Goal: Information Seeking & Learning: Learn about a topic

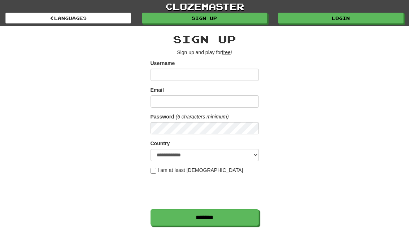
click at [359, 22] on link "Login" at bounding box center [340, 18] width 125 height 11
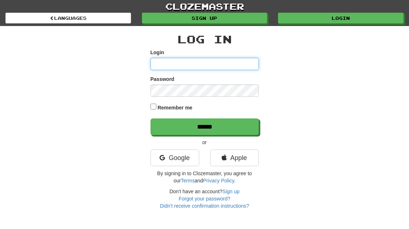
type input "**********"
click at [204, 126] on input "******" at bounding box center [204, 126] width 108 height 17
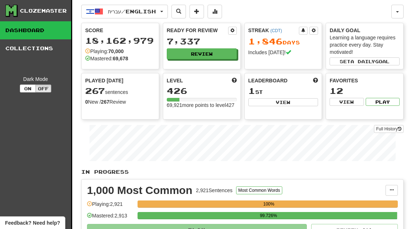
click at [218, 54] on button "Review" at bounding box center [202, 53] width 70 height 11
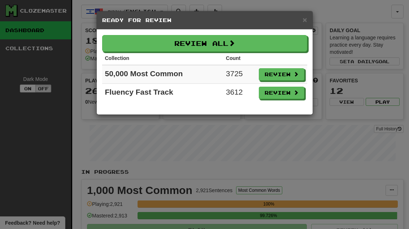
click at [296, 97] on button "Review" at bounding box center [281, 93] width 45 height 12
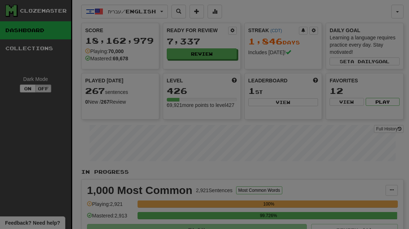
select select "**"
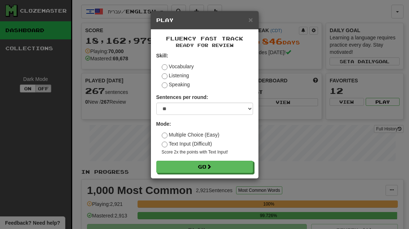
click at [242, 167] on button "Go" at bounding box center [204, 166] width 97 height 12
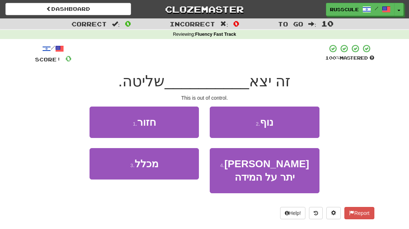
click at [120, 172] on button "3 . מכלל" at bounding box center [143, 163] width 109 height 31
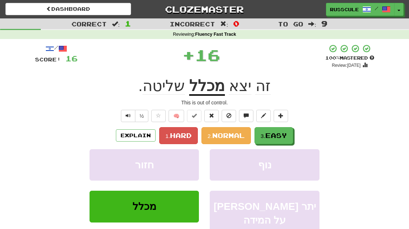
click at [287, 135] on span "Easy" at bounding box center [276, 135] width 22 height 8
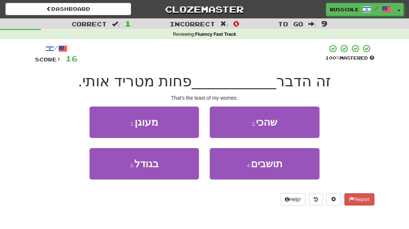
click at [300, 126] on button "2 . שהכי" at bounding box center [263, 121] width 109 height 31
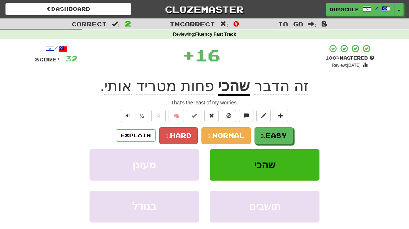
click at [300, 127] on div "Explain 1. Hard 2. Normal 3. Easy" at bounding box center [204, 135] width 339 height 17
click at [285, 136] on span "Easy" at bounding box center [276, 135] width 22 height 8
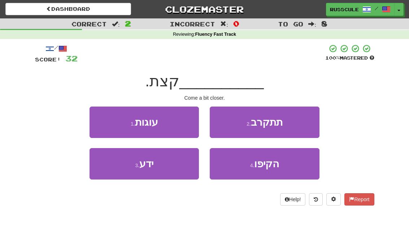
click at [301, 126] on button "2 . תתקרב" at bounding box center [263, 121] width 109 height 31
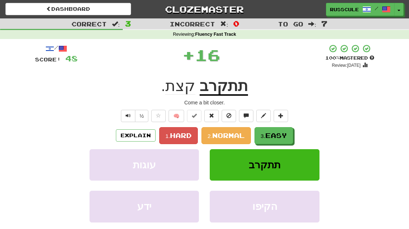
click at [301, 127] on div "Explain 1. Hard 2. Normal 3. Easy" at bounding box center [204, 135] width 339 height 17
click at [287, 133] on span "Easy" at bounding box center [276, 135] width 22 height 8
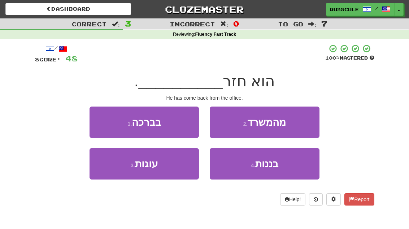
click at [299, 127] on button "2 . מהמשרד" at bounding box center [263, 121] width 109 height 31
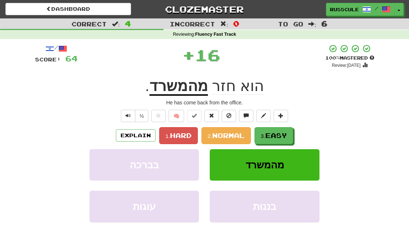
click at [286, 137] on span "Easy" at bounding box center [276, 135] width 22 height 8
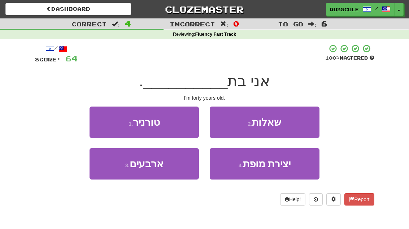
click at [122, 168] on button "3 . ארבעים" at bounding box center [143, 163] width 109 height 31
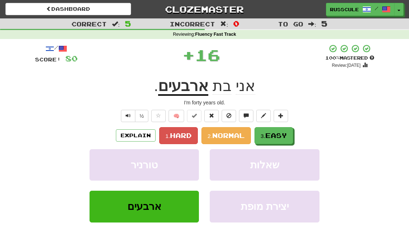
click at [291, 133] on button "3. Easy" at bounding box center [273, 135] width 39 height 17
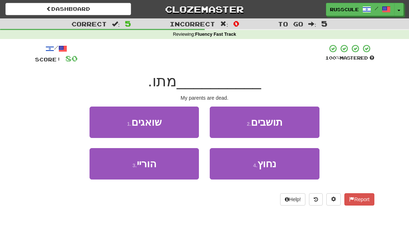
click at [123, 169] on button "3 . הוריי" at bounding box center [143, 163] width 109 height 31
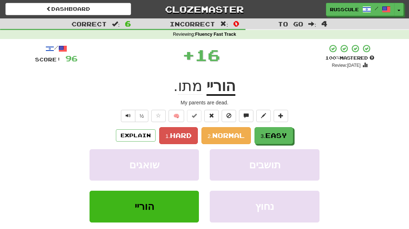
click at [289, 133] on button "3. Easy" at bounding box center [273, 135] width 39 height 17
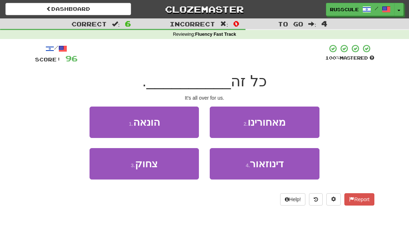
click at [298, 124] on button "2 . מאחורינו" at bounding box center [263, 121] width 109 height 31
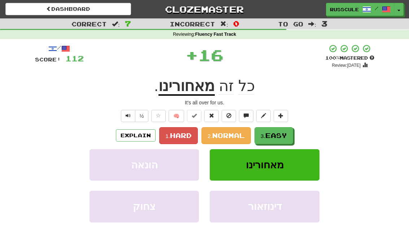
click at [286, 134] on span "Easy" at bounding box center [276, 135] width 22 height 8
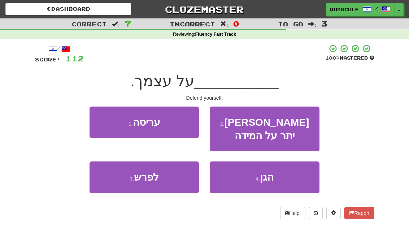
click at [284, 170] on button "4 . הגן" at bounding box center [263, 176] width 109 height 31
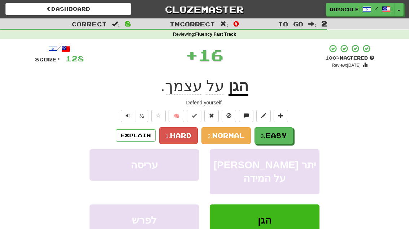
click at [293, 134] on button "3. Easy" at bounding box center [273, 135] width 39 height 17
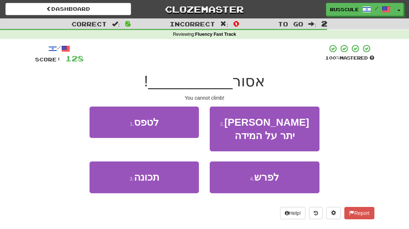
click at [99, 116] on button "1 . לטפס" at bounding box center [143, 121] width 109 height 31
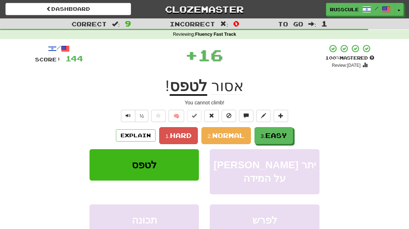
click at [291, 133] on button "3. Easy" at bounding box center [273, 135] width 39 height 17
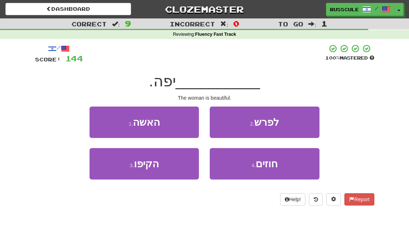
click at [101, 120] on button "1 . האשה" at bounding box center [143, 121] width 109 height 31
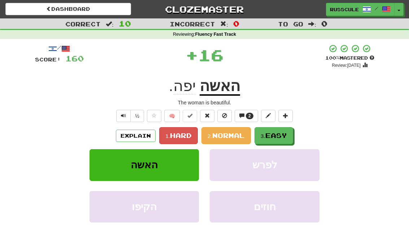
click at [291, 136] on button "3. Easy" at bounding box center [273, 135] width 39 height 17
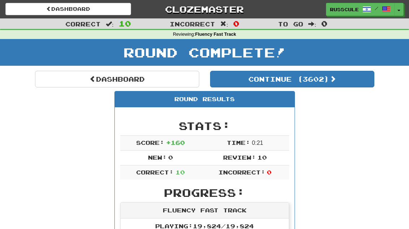
click at [350, 83] on button "Continue ( 3602 )" at bounding box center [292, 79] width 164 height 17
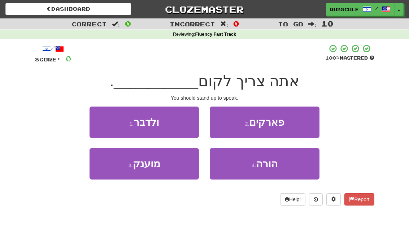
click at [107, 122] on button "1 . ולדבר" at bounding box center [143, 121] width 109 height 31
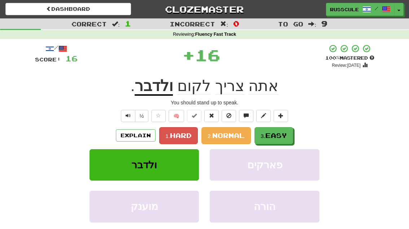
click at [293, 136] on button "3. Easy" at bounding box center [273, 135] width 39 height 17
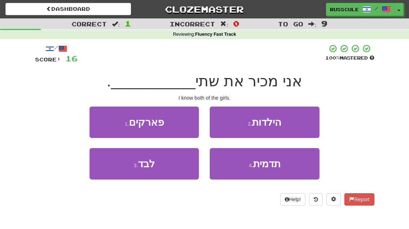
click at [302, 126] on button "2 . הילדות" at bounding box center [263, 121] width 109 height 31
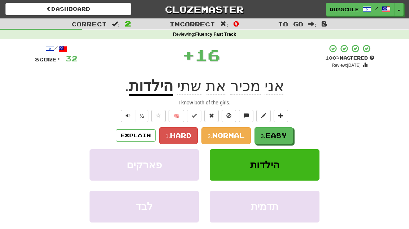
click at [288, 135] on button "3. Easy" at bounding box center [273, 135] width 39 height 17
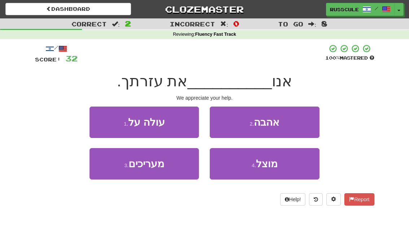
click at [123, 169] on button "3 . מעריכים" at bounding box center [143, 163] width 109 height 31
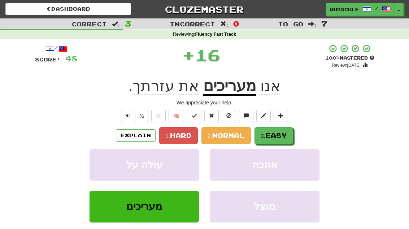
click at [292, 134] on button "3. Easy" at bounding box center [273, 135] width 39 height 17
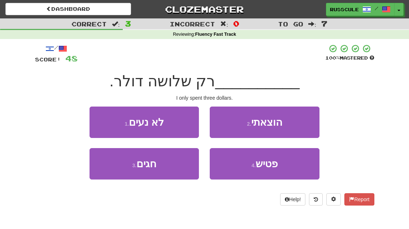
click at [298, 127] on button "2 . הוצאתי" at bounding box center [263, 121] width 109 height 31
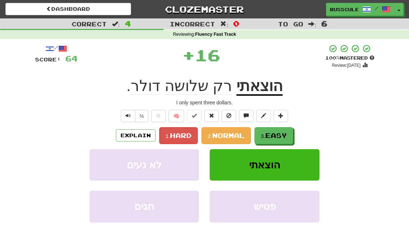
click at [291, 134] on button "3. Easy" at bounding box center [273, 135] width 39 height 17
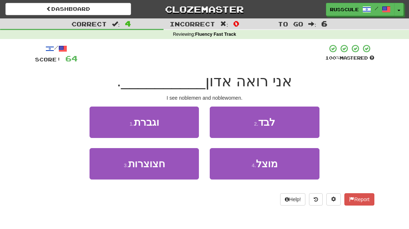
click at [101, 120] on button "1 . וגברת" at bounding box center [143, 121] width 109 height 31
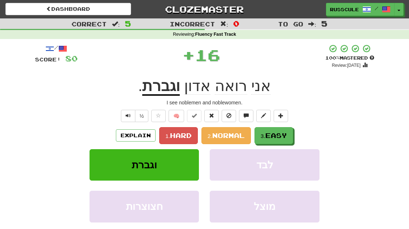
click at [287, 132] on span "Easy" at bounding box center [276, 135] width 22 height 8
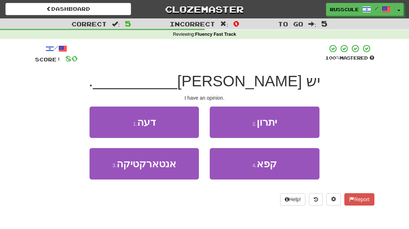
click at [107, 124] on button "1 . דעה" at bounding box center [143, 121] width 109 height 31
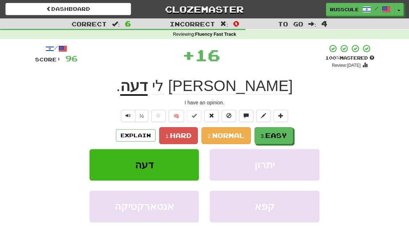
click at [284, 133] on span "Easy" at bounding box center [276, 135] width 22 height 8
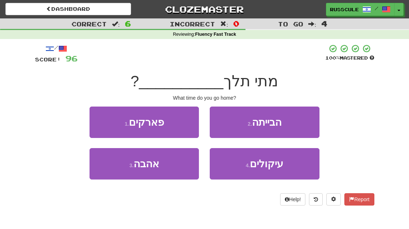
click at [294, 125] on button "2 . הבייתה" at bounding box center [263, 121] width 109 height 31
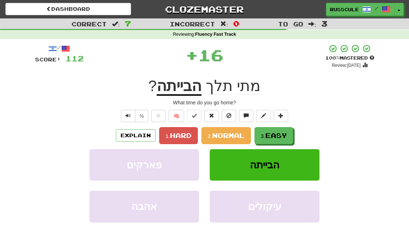
click at [286, 133] on span "Easy" at bounding box center [276, 135] width 22 height 8
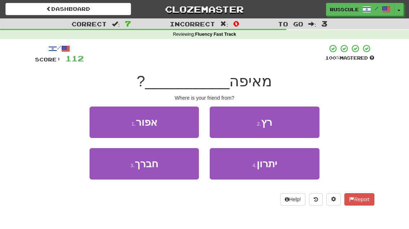
click at [123, 170] on button "3 . חברך" at bounding box center [143, 163] width 109 height 31
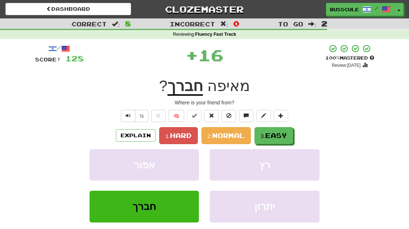
click at [285, 131] on span "Easy" at bounding box center [276, 135] width 22 height 8
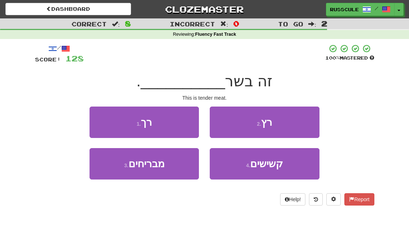
click at [104, 120] on button "1 . רך" at bounding box center [143, 121] width 109 height 31
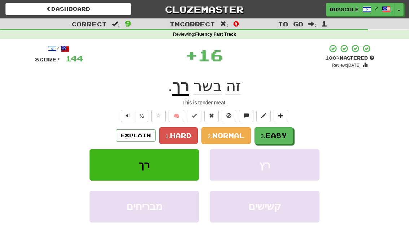
click at [287, 134] on span "Easy" at bounding box center [276, 135] width 22 height 8
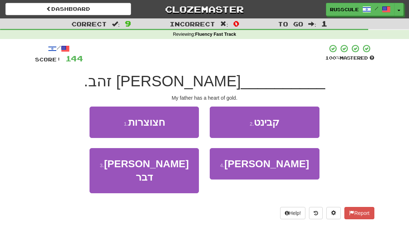
click at [285, 169] on button "4 . לאבי" at bounding box center [263, 163] width 109 height 31
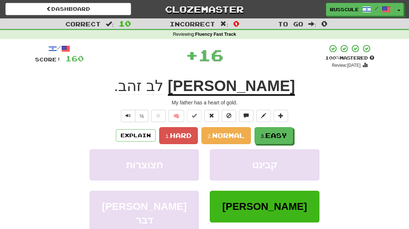
click at [291, 136] on button "3. Easy" at bounding box center [273, 135] width 39 height 17
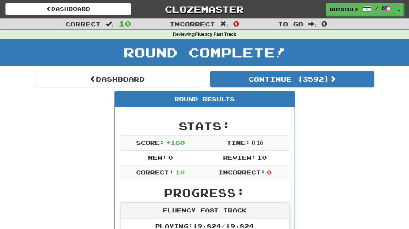
click at [353, 81] on button "Continue ( 3592 )" at bounding box center [292, 79] width 164 height 17
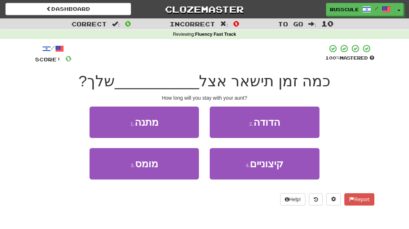
click at [301, 124] on button "2 . הדודה" at bounding box center [263, 121] width 109 height 31
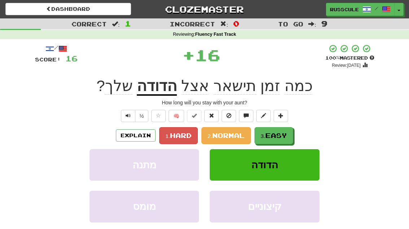
click at [290, 135] on button "3. Easy" at bounding box center [273, 135] width 39 height 17
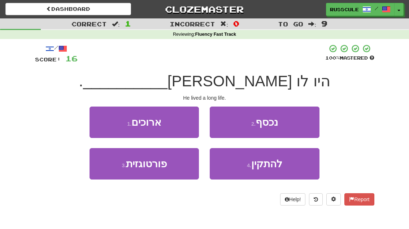
click at [101, 121] on button "1 . ארוכים" at bounding box center [143, 121] width 109 height 31
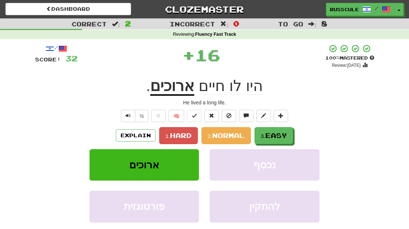
click at [287, 134] on span "Easy" at bounding box center [276, 135] width 22 height 8
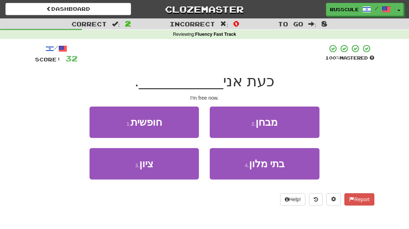
click at [102, 120] on button "1 . חופשית" at bounding box center [143, 121] width 109 height 31
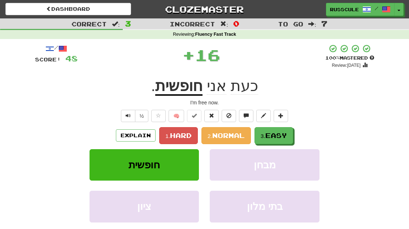
click at [287, 133] on span "Easy" at bounding box center [276, 135] width 22 height 8
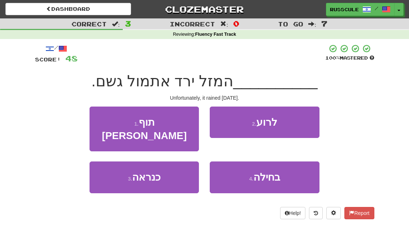
click at [300, 124] on button "2 . לרוע" at bounding box center [263, 121] width 109 height 31
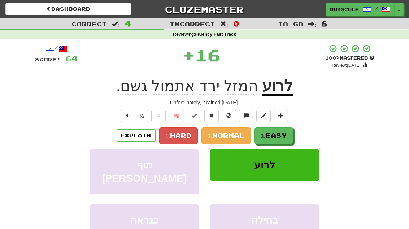
click at [286, 134] on span "Easy" at bounding box center [276, 135] width 22 height 8
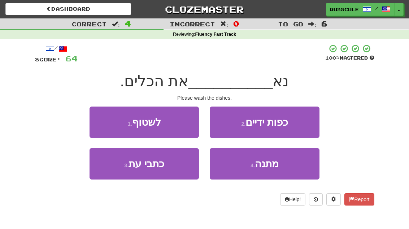
click at [103, 122] on button "1 . לשטוף" at bounding box center [143, 121] width 109 height 31
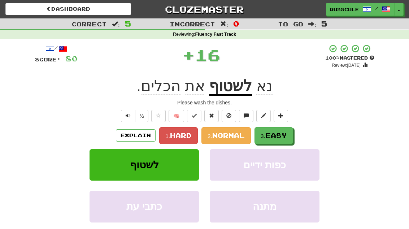
click at [287, 133] on span "Easy" at bounding box center [276, 135] width 22 height 8
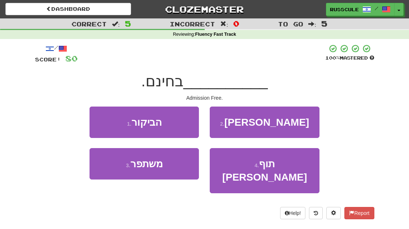
click at [101, 122] on button "1 . הביקור" at bounding box center [143, 121] width 109 height 31
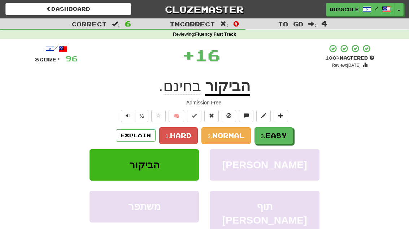
click at [287, 137] on span "Easy" at bounding box center [276, 135] width 22 height 8
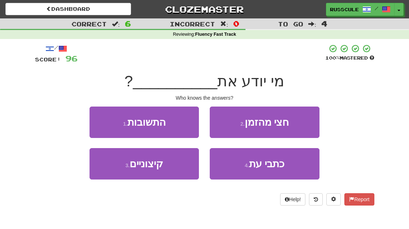
click at [105, 124] on button "1 . התשובות" at bounding box center [143, 121] width 109 height 31
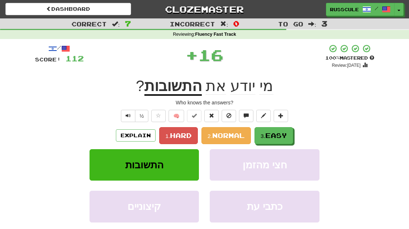
click at [287, 133] on span "Easy" at bounding box center [276, 135] width 22 height 8
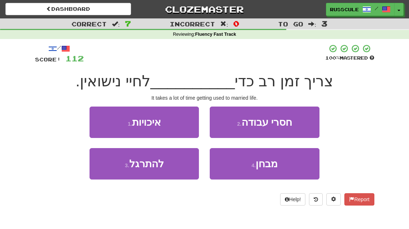
click at [123, 173] on button "3 . להתרגל" at bounding box center [143, 163] width 109 height 31
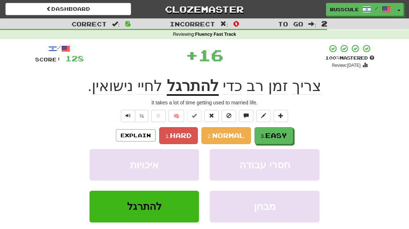
click at [287, 133] on span "Easy" at bounding box center [276, 135] width 22 height 8
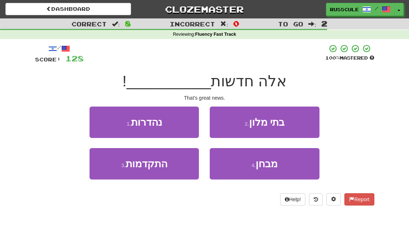
click at [96, 117] on button "1 . נהדרות" at bounding box center [143, 121] width 109 height 31
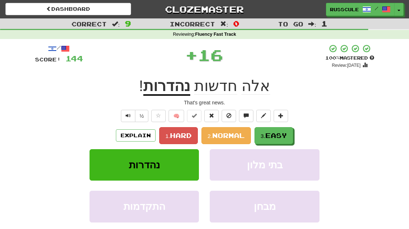
click at [287, 134] on span "Easy" at bounding box center [276, 135] width 22 height 8
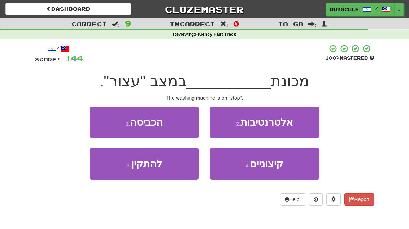
click at [105, 124] on button "1 . הכביסה" at bounding box center [143, 121] width 109 height 31
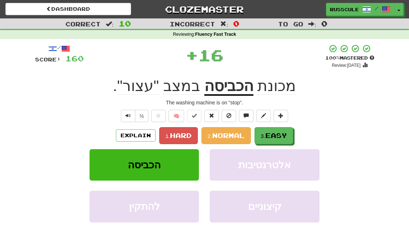
click at [287, 133] on span "Easy" at bounding box center [276, 135] width 22 height 8
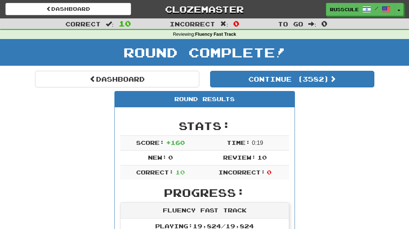
click at [346, 81] on button "Continue ( 3582 )" at bounding box center [292, 79] width 164 height 17
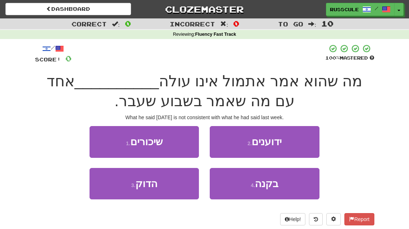
click at [283, 187] on button "4 . בקנה" at bounding box center [263, 183] width 109 height 31
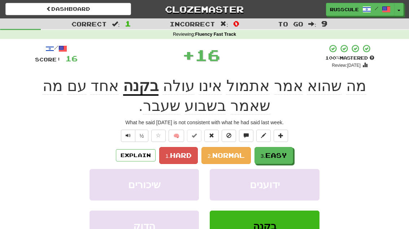
click at [290, 154] on button "3. Easy" at bounding box center [273, 155] width 39 height 17
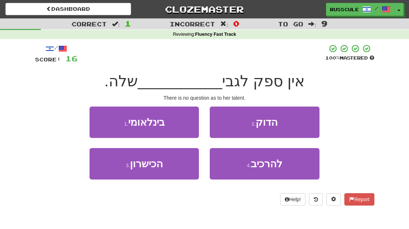
click at [121, 166] on button "3 . הכישרון" at bounding box center [143, 163] width 109 height 31
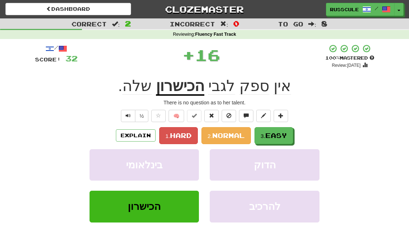
click at [285, 135] on span "Easy" at bounding box center [276, 135] width 22 height 8
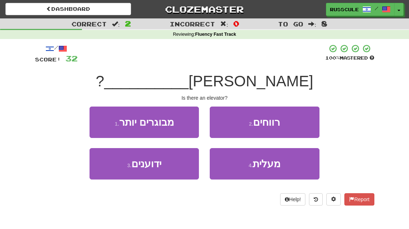
click at [281, 168] on button "4 . מעלית" at bounding box center [263, 163] width 109 height 31
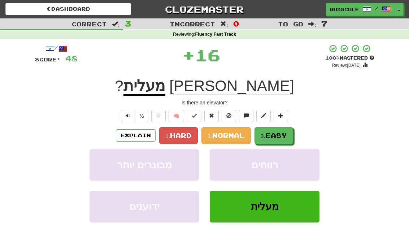
click at [288, 139] on button "3. Easy" at bounding box center [273, 135] width 39 height 17
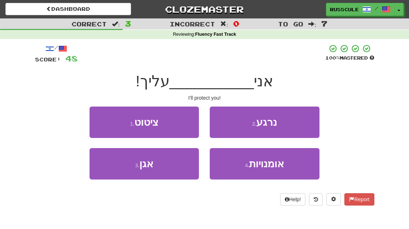
click at [123, 171] on button "3 . אגן" at bounding box center [143, 163] width 109 height 31
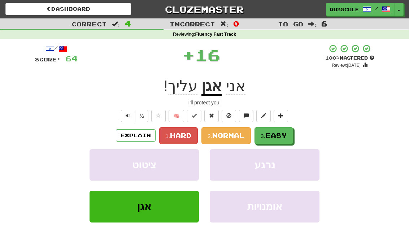
click at [290, 133] on button "3. Easy" at bounding box center [273, 135] width 39 height 17
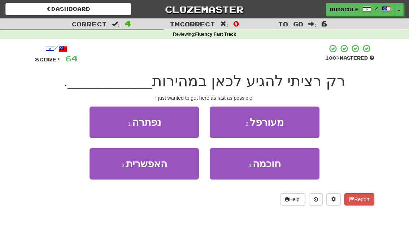
click at [124, 169] on button "3 . האפשרית" at bounding box center [143, 163] width 109 height 31
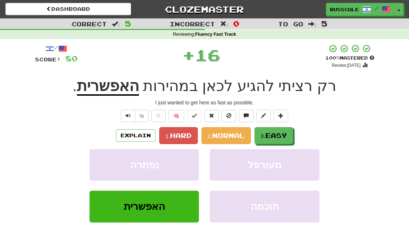
click at [287, 134] on span "Easy" at bounding box center [276, 135] width 22 height 8
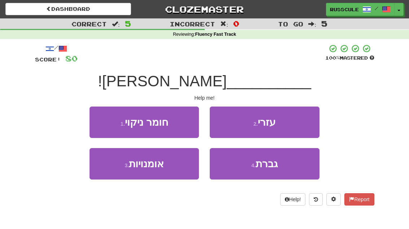
click at [298, 124] on button "2 . עזרי" at bounding box center [263, 121] width 109 height 31
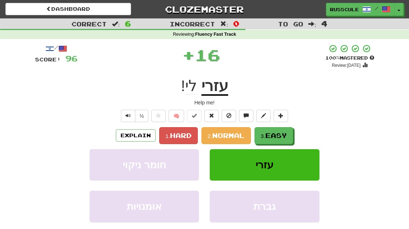
click at [283, 136] on span "Easy" at bounding box center [276, 135] width 22 height 8
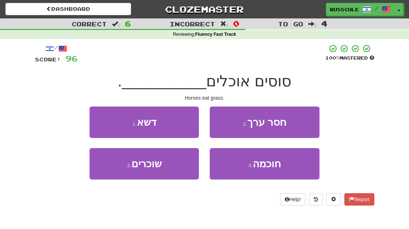
click at [99, 119] on button "1 . דשא" at bounding box center [143, 121] width 109 height 31
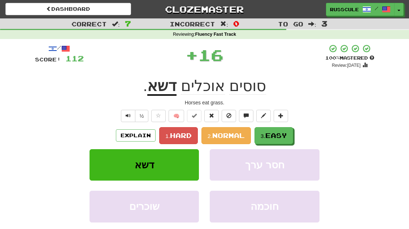
click at [283, 135] on span "Easy" at bounding box center [276, 135] width 22 height 8
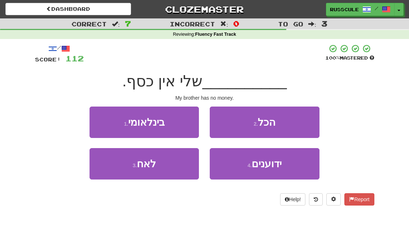
click at [123, 170] on button "3 . לאח" at bounding box center [143, 163] width 109 height 31
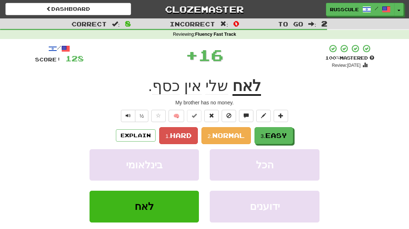
click at [282, 133] on span "Easy" at bounding box center [276, 135] width 22 height 8
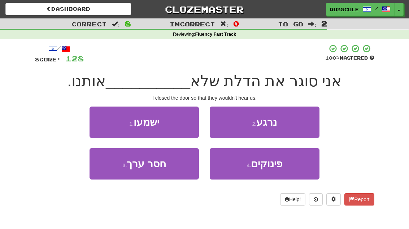
click at [99, 122] on button "1 . ישמעו" at bounding box center [143, 121] width 109 height 31
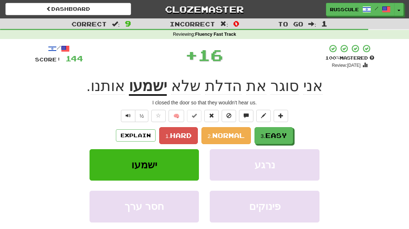
click at [287, 134] on span "Easy" at bounding box center [276, 135] width 22 height 8
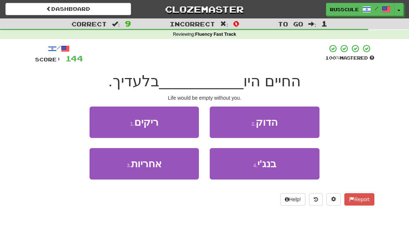
click at [104, 123] on button "1 . ריקים" at bounding box center [143, 121] width 109 height 31
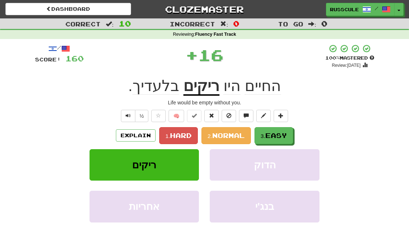
click at [282, 137] on span "Easy" at bounding box center [276, 135] width 22 height 8
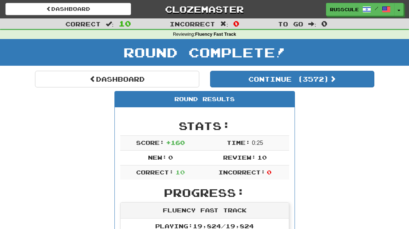
click at [349, 82] on button "Continue ( 3572 )" at bounding box center [292, 79] width 164 height 17
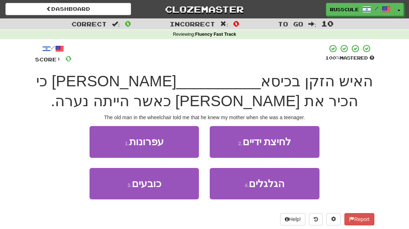
click at [282, 182] on span "הגלגלים" at bounding box center [266, 183] width 36 height 11
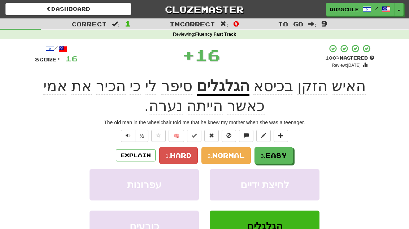
click at [286, 151] on span "Easy" at bounding box center [276, 155] width 22 height 8
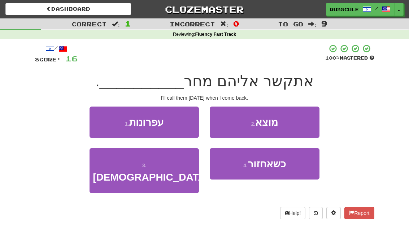
click at [289, 169] on button "4 . כשאחזור" at bounding box center [263, 163] width 109 height 31
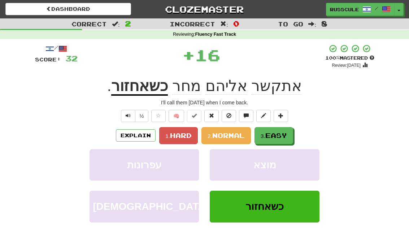
click at [292, 140] on button "3. Easy" at bounding box center [273, 135] width 39 height 17
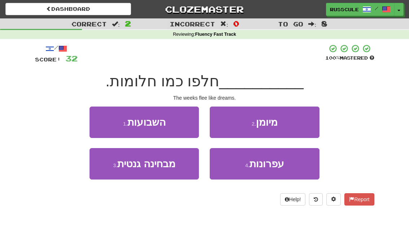
click at [99, 119] on button "1 . השבועות" at bounding box center [143, 121] width 109 height 31
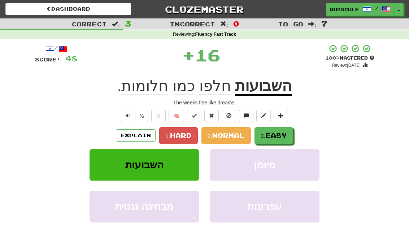
click at [290, 136] on button "3. Easy" at bounding box center [273, 135] width 39 height 17
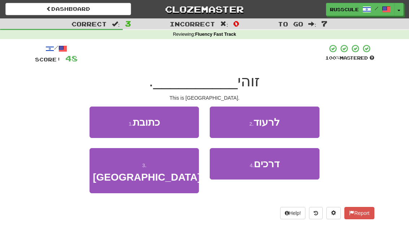
click at [122, 169] on button "3 . יפן" at bounding box center [143, 170] width 109 height 45
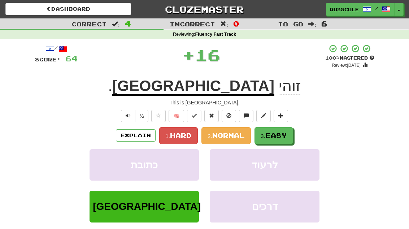
click at [287, 136] on span "Easy" at bounding box center [276, 135] width 22 height 8
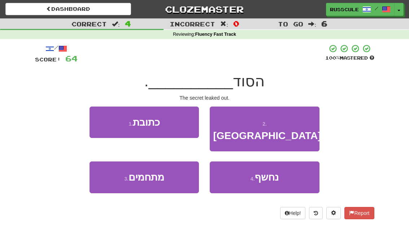
click at [279, 169] on button "4 . נחשף" at bounding box center [263, 176] width 109 height 31
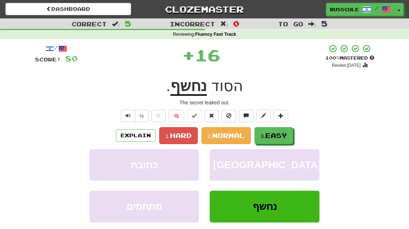
click at [287, 138] on span "Easy" at bounding box center [276, 135] width 22 height 8
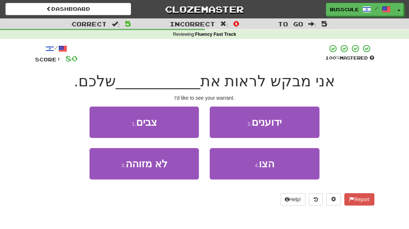
click at [284, 168] on button "4 . הצו" at bounding box center [263, 163] width 109 height 31
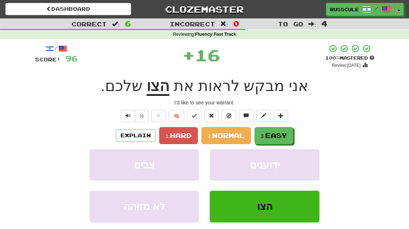
click at [292, 136] on button "3. Easy" at bounding box center [273, 135] width 39 height 17
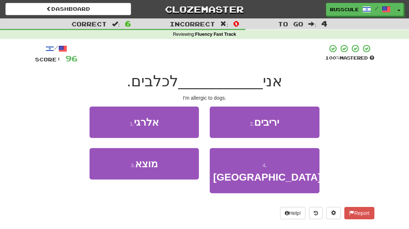
click at [100, 122] on button "1 . אלרגי" at bounding box center [143, 121] width 109 height 31
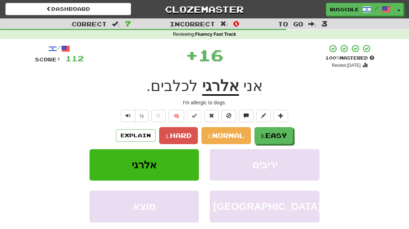
click at [287, 134] on span "Easy" at bounding box center [276, 135] width 22 height 8
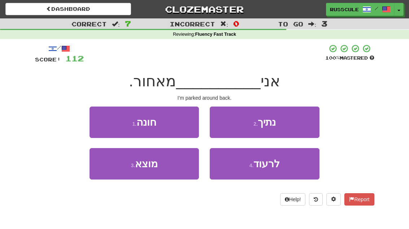
click at [103, 122] on button "1 . חונה" at bounding box center [143, 121] width 109 height 31
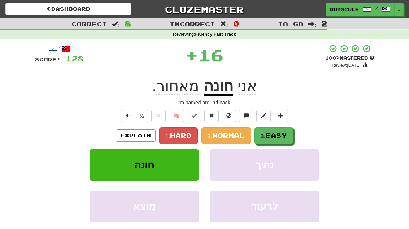
click at [284, 137] on span "Easy" at bounding box center [276, 135] width 22 height 8
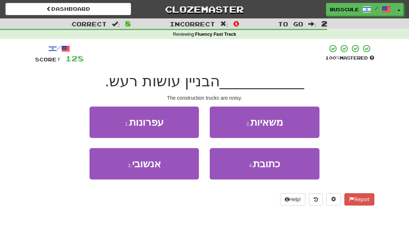
click at [297, 126] on button "2 . משאיות" at bounding box center [263, 121] width 109 height 31
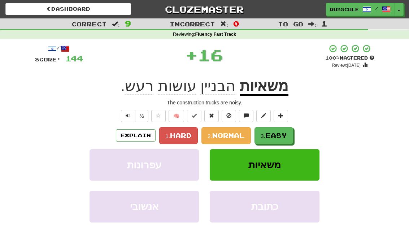
click at [283, 136] on span "Easy" at bounding box center [276, 135] width 22 height 8
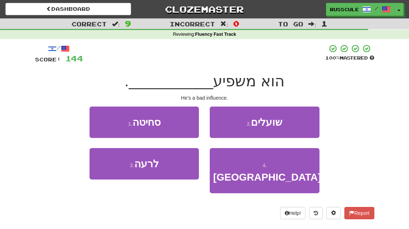
click at [122, 173] on button "3 . לרעה" at bounding box center [143, 163] width 109 height 31
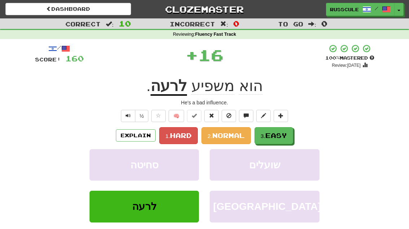
click at [286, 136] on span "Easy" at bounding box center [276, 135] width 22 height 8
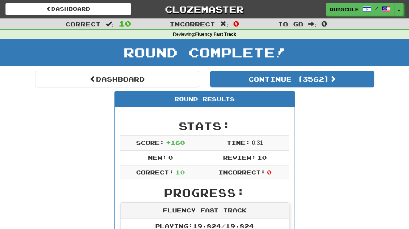
click at [352, 81] on button "Continue ( 3562 )" at bounding box center [292, 79] width 164 height 17
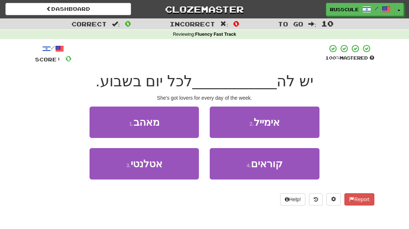
click at [101, 124] on button "1 . מאהב" at bounding box center [143, 121] width 109 height 31
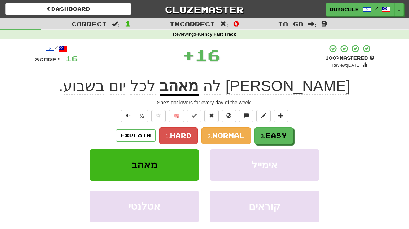
click at [285, 138] on span "Easy" at bounding box center [276, 135] width 22 height 8
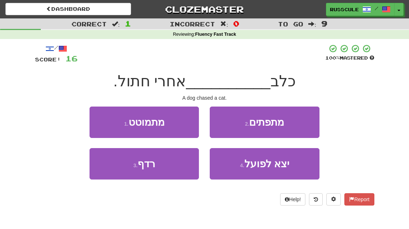
click at [119, 173] on button "3 . רדף" at bounding box center [143, 163] width 109 height 31
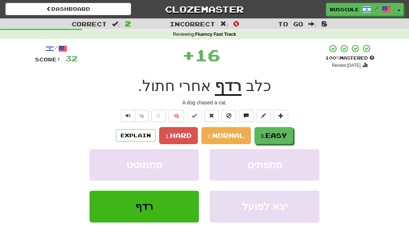
click at [287, 136] on span "Easy" at bounding box center [276, 135] width 22 height 8
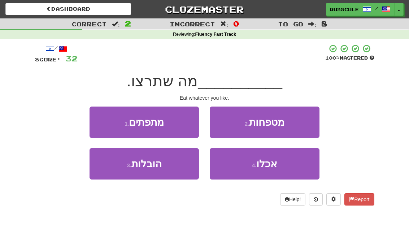
click at [282, 173] on button "4 . אכלו" at bounding box center [263, 163] width 109 height 31
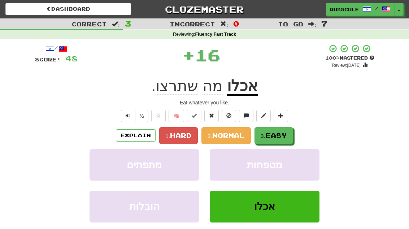
click at [289, 139] on button "3. Easy" at bounding box center [273, 135] width 39 height 17
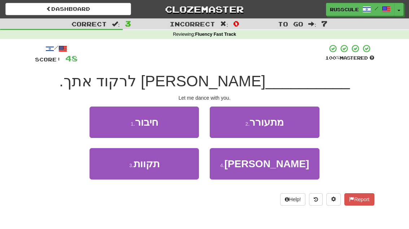
click at [287, 170] on button "4 . הרשי" at bounding box center [263, 163] width 109 height 31
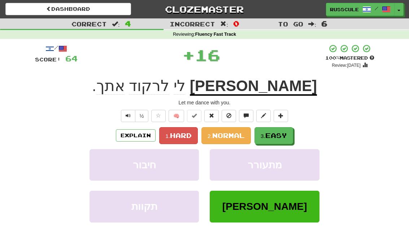
click at [290, 136] on button "3. Easy" at bounding box center [273, 135] width 39 height 17
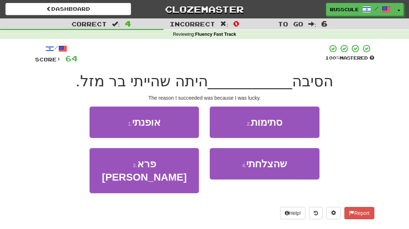
click at [286, 167] on span "שהצלחתי" at bounding box center [266, 163] width 41 height 11
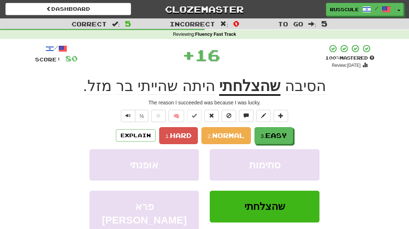
click at [291, 134] on button "3. Easy" at bounding box center [273, 135] width 39 height 17
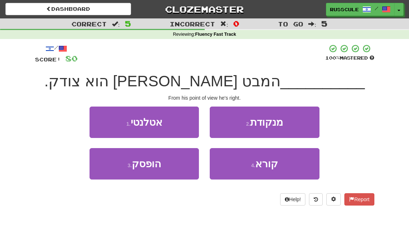
click at [304, 124] on button "2 . מנקודת" at bounding box center [263, 121] width 109 height 31
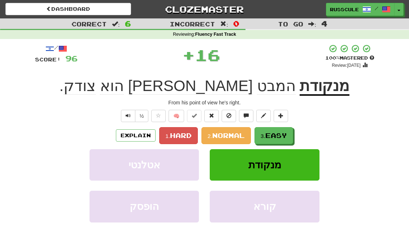
click at [286, 137] on span "Easy" at bounding box center [276, 135] width 22 height 8
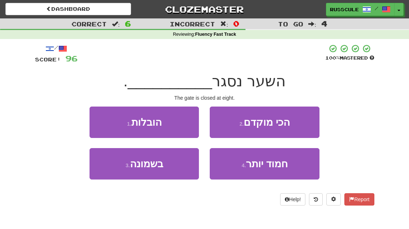
click at [120, 167] on button "3 . בשמונה" at bounding box center [143, 163] width 109 height 31
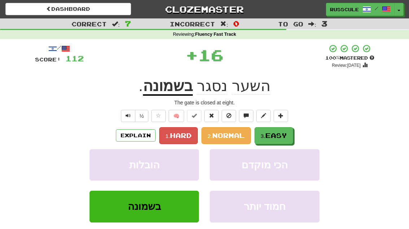
click at [286, 135] on span "Easy" at bounding box center [276, 135] width 22 height 8
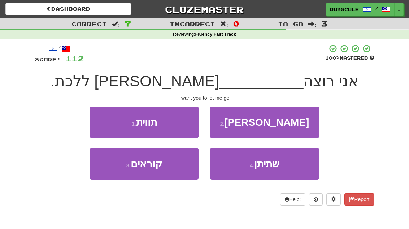
click at [286, 167] on button "4 . שתיתן" at bounding box center [263, 163] width 109 height 31
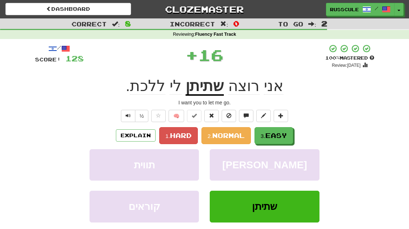
click at [288, 136] on button "3. Easy" at bounding box center [273, 135] width 39 height 17
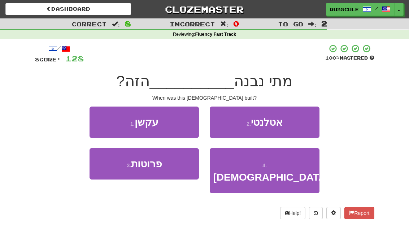
click at [283, 171] on span "המקדש" at bounding box center [271, 176] width 116 height 11
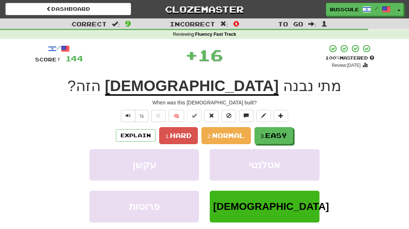
click at [291, 135] on button "3. Easy" at bounding box center [273, 135] width 39 height 17
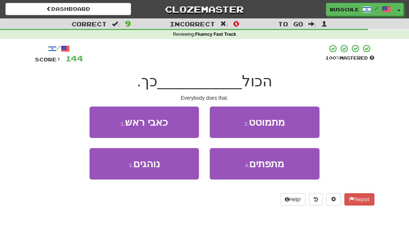
click at [120, 168] on button "3 . נוהגים" at bounding box center [143, 163] width 109 height 31
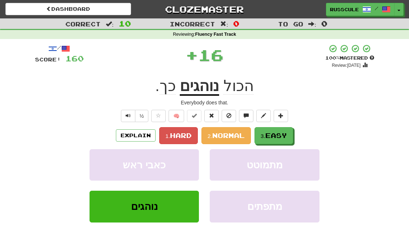
click at [285, 136] on span "Easy" at bounding box center [276, 135] width 22 height 8
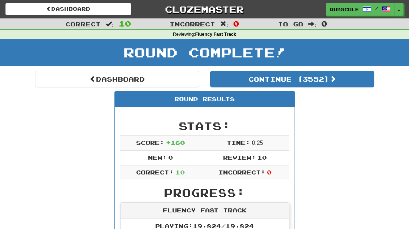
click at [346, 85] on button "Continue ( 3552 )" at bounding box center [292, 79] width 164 height 17
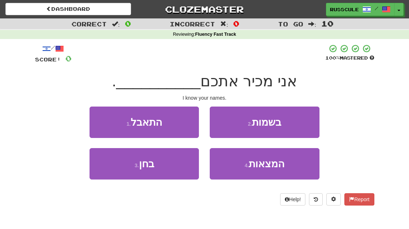
click at [300, 128] on button "2 . בשמות" at bounding box center [263, 121] width 109 height 31
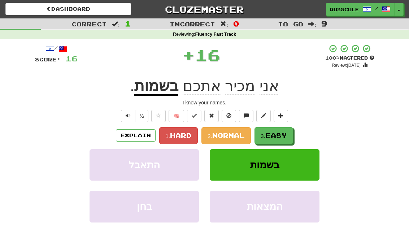
click at [300, 127] on div "Explain 1. Hard 2. Normal 3. Easy" at bounding box center [204, 135] width 339 height 17
click at [286, 134] on span "Easy" at bounding box center [276, 135] width 22 height 8
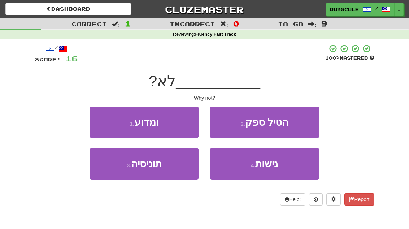
click at [98, 120] on button "1 . ומדוע" at bounding box center [143, 121] width 109 height 31
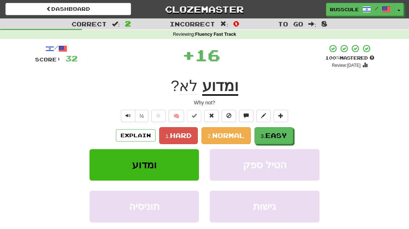
click at [284, 136] on span "Easy" at bounding box center [276, 135] width 22 height 8
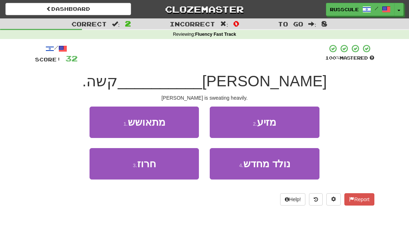
click at [299, 123] on button "2 . מזיע" at bounding box center [263, 121] width 109 height 31
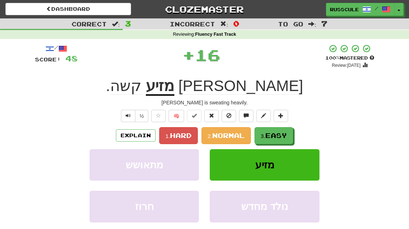
click at [281, 137] on span "Easy" at bounding box center [276, 135] width 22 height 8
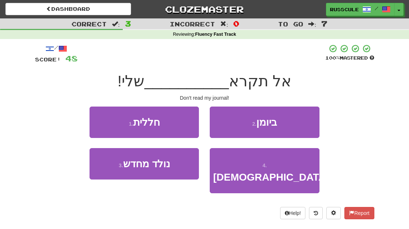
click at [295, 128] on button "2 . ביומן" at bounding box center [263, 121] width 109 height 31
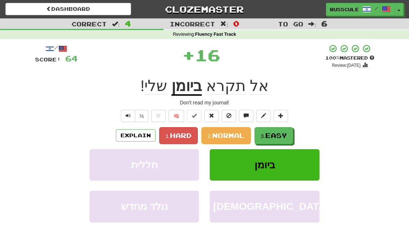
click at [279, 137] on span "Easy" at bounding box center [276, 135] width 22 height 8
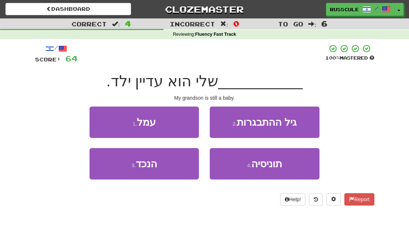
click at [121, 171] on button "3 . הנכד" at bounding box center [143, 163] width 109 height 31
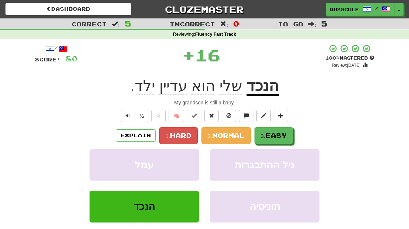
click at [282, 134] on span "Easy" at bounding box center [276, 135] width 22 height 8
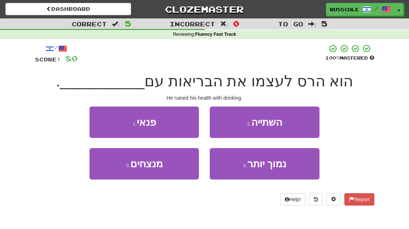
click at [295, 125] on button "2 . השתייה" at bounding box center [263, 121] width 109 height 31
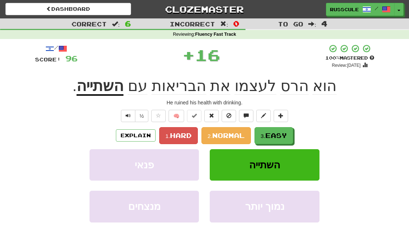
click at [285, 137] on span "Easy" at bounding box center [276, 135] width 22 height 8
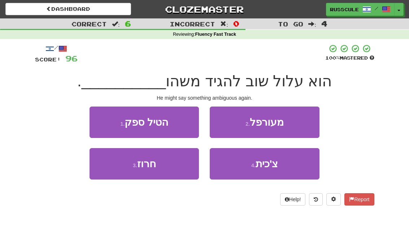
click at [299, 122] on button "2 . מעורפל" at bounding box center [263, 121] width 109 height 31
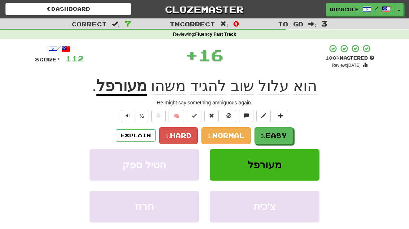
click at [285, 134] on span "Easy" at bounding box center [276, 135] width 22 height 8
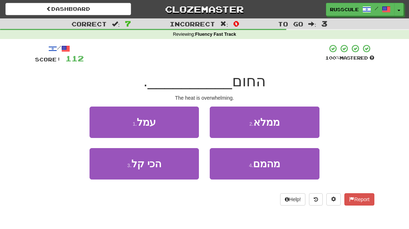
click at [299, 125] on button "2 . ממלא" at bounding box center [263, 121] width 109 height 31
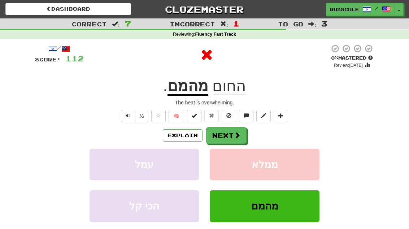
click at [239, 133] on span at bounding box center [237, 135] width 6 height 6
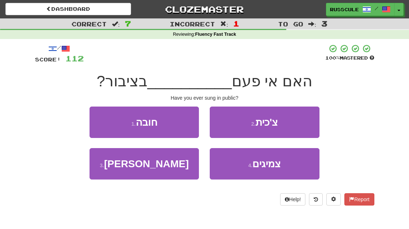
click at [121, 174] on button "3 . שרת" at bounding box center [143, 163] width 109 height 31
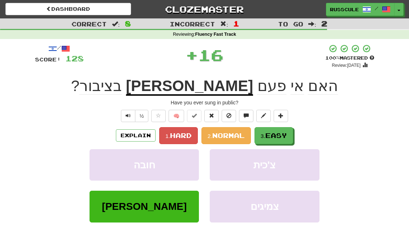
click at [282, 134] on span "Easy" at bounding box center [276, 135] width 22 height 8
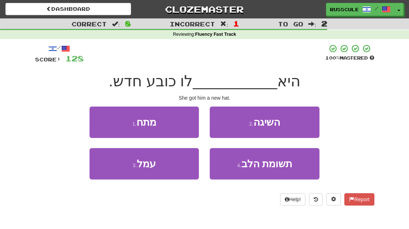
click at [294, 125] on button "2 . השיגה" at bounding box center [263, 121] width 109 height 31
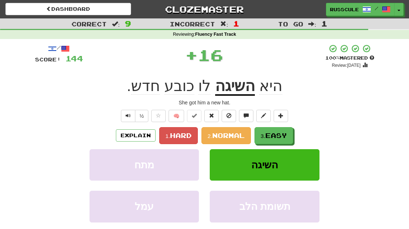
click at [282, 135] on span "Easy" at bounding box center [276, 135] width 22 height 8
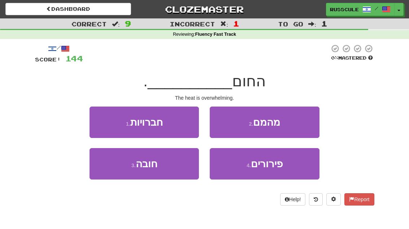
click at [295, 125] on button "2 . מהמם" at bounding box center [263, 121] width 109 height 31
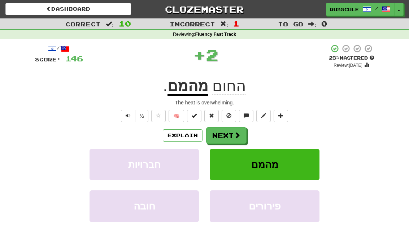
click at [238, 136] on span at bounding box center [237, 135] width 6 height 6
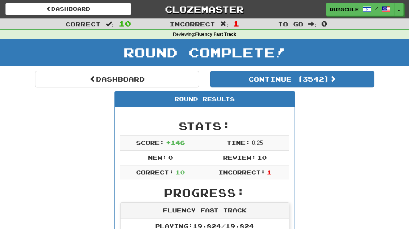
click at [72, 84] on link "Dashboard" at bounding box center [117, 79] width 164 height 17
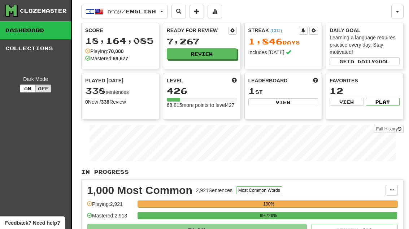
click at [295, 102] on button "View" at bounding box center [283, 102] width 70 height 8
select select "**********"
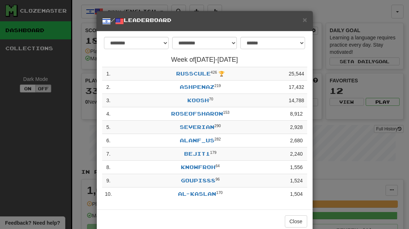
click at [303, 223] on button "Close" at bounding box center [295, 221] width 22 height 12
